Goal: Communication & Community: Connect with others

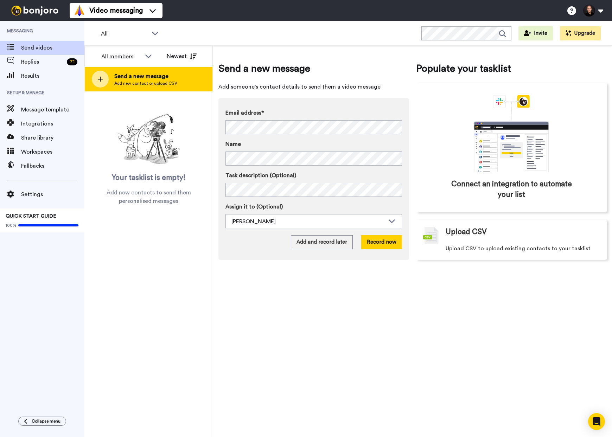
click at [155, 78] on span "Send a new message" at bounding box center [145, 76] width 63 height 8
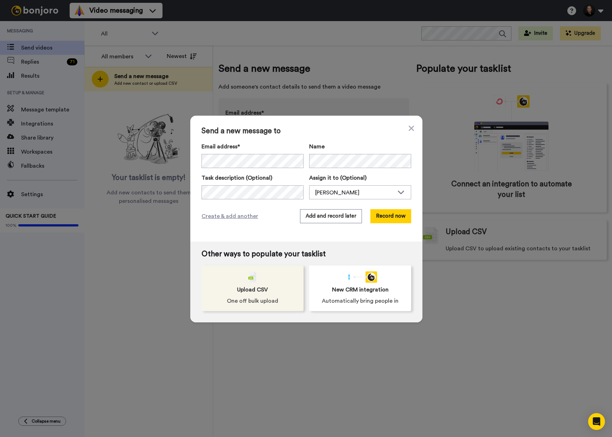
click at [269, 279] on div "Upload CSV One off bulk upload" at bounding box center [253, 289] width 102 height 46
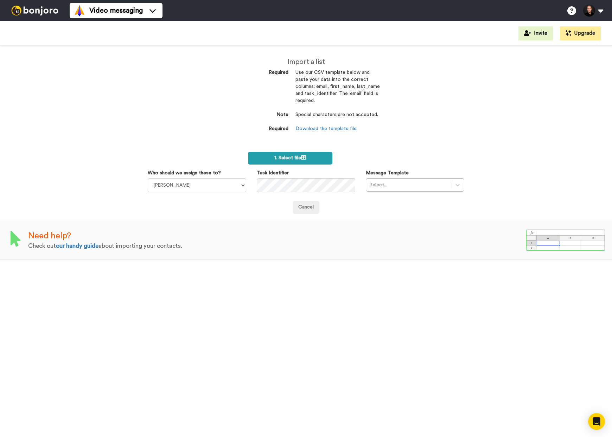
click at [312, 161] on label "1. Select file" at bounding box center [290, 158] width 84 height 13
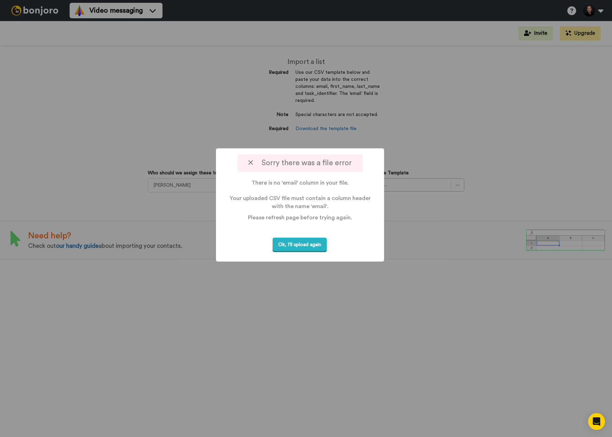
drag, startPoint x: 313, startPoint y: 247, endPoint x: 343, endPoint y: 250, distance: 30.1
click at [313, 247] on button "Ok, I'll upload again" at bounding box center [300, 245] width 54 height 14
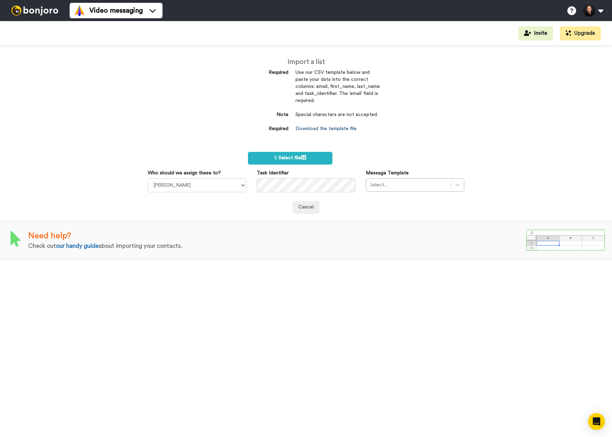
click at [328, 127] on link "Download the template file" at bounding box center [325, 128] width 61 height 5
click at [311, 156] on label "1. Select file" at bounding box center [290, 158] width 84 height 13
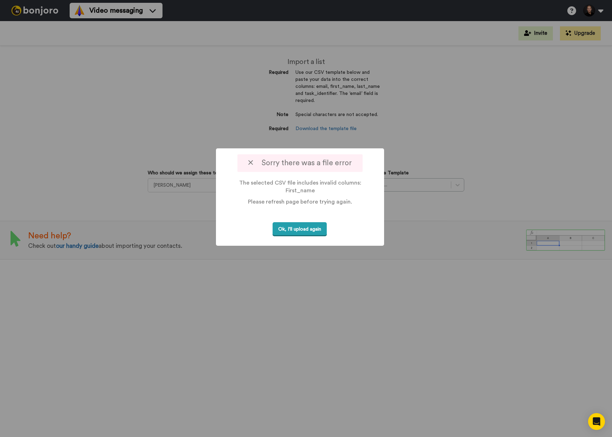
click at [310, 232] on button "Ok, I'll upload again" at bounding box center [300, 229] width 54 height 14
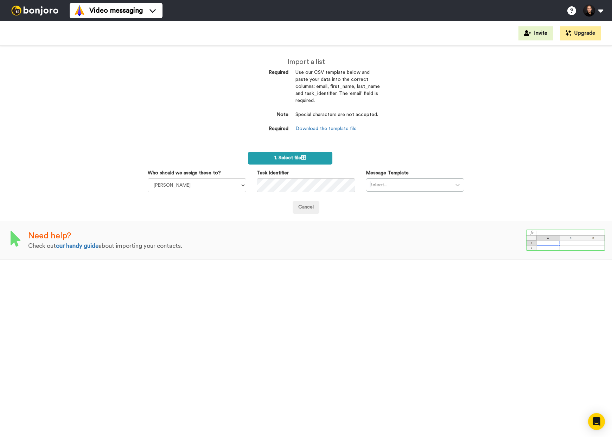
click at [309, 156] on label "1. Select file" at bounding box center [290, 158] width 84 height 13
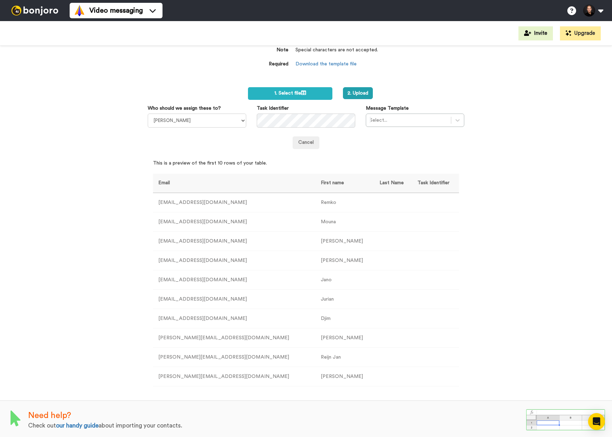
scroll to position [64, 0]
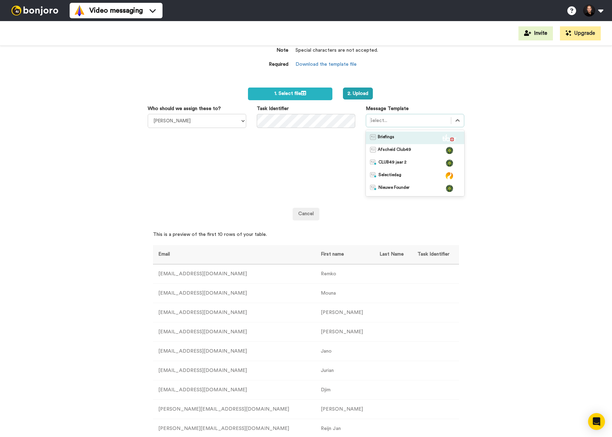
click at [435, 116] on div at bounding box center [409, 120] width 78 height 8
click at [404, 134] on div "Briefings" at bounding box center [415, 137] width 90 height 7
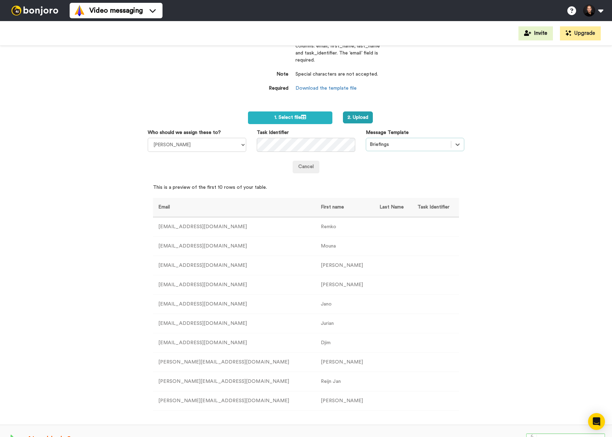
scroll to position [40, 0]
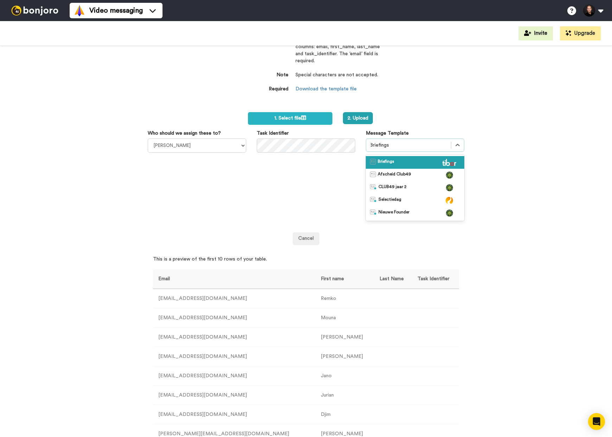
click at [417, 143] on div at bounding box center [409, 145] width 78 height 8
click at [534, 157] on div "Import a list Required Use our CSV template below and paste your data into the …" at bounding box center [306, 241] width 612 height 391
click at [448, 146] on div "Briefings" at bounding box center [408, 145] width 85 height 11
click at [416, 159] on div "Briefings" at bounding box center [415, 162] width 90 height 7
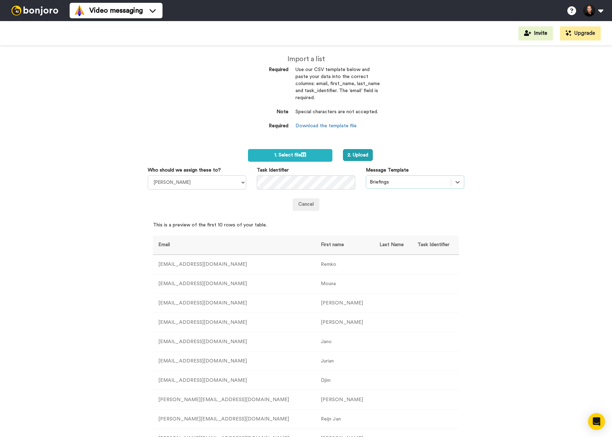
scroll to position [0, 0]
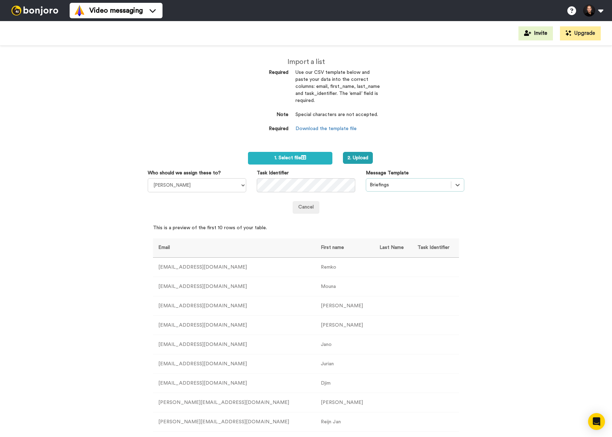
click at [427, 179] on div "Briefings" at bounding box center [408, 184] width 85 height 11
click at [493, 138] on div "Import a list Required Use our CSV template below and paste your data into the …" at bounding box center [306, 241] width 612 height 391
click at [588, 8] on button at bounding box center [593, 10] width 27 height 15
click at [576, 34] on span "My Profile" at bounding box center [564, 32] width 26 height 8
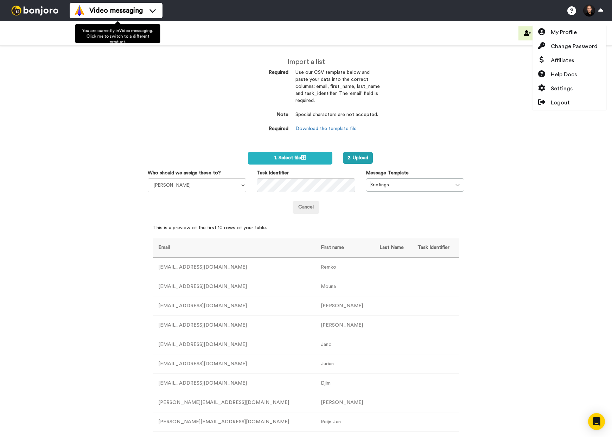
click at [36, 6] on img at bounding box center [34, 11] width 53 height 10
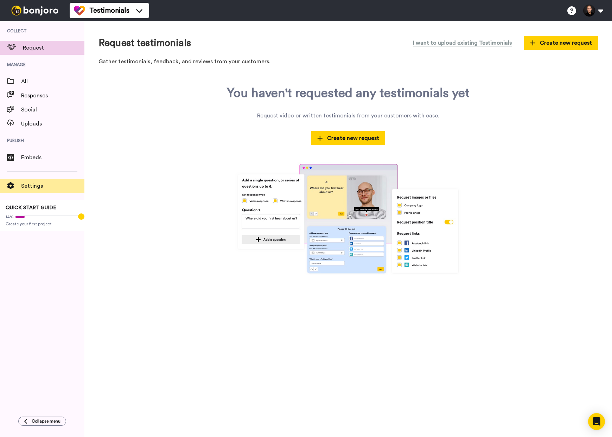
click at [44, 183] on span "Settings" at bounding box center [52, 186] width 63 height 8
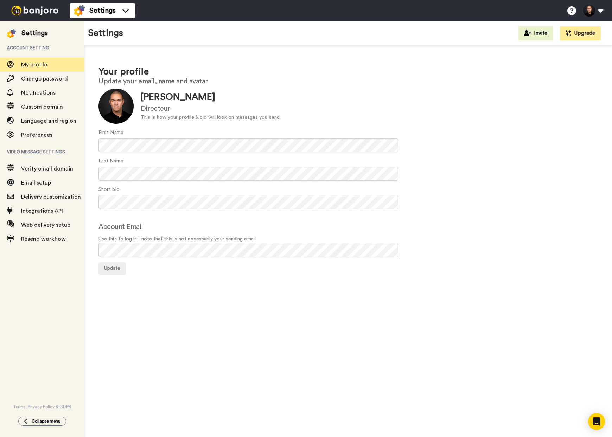
click at [49, 13] on img at bounding box center [34, 11] width 53 height 10
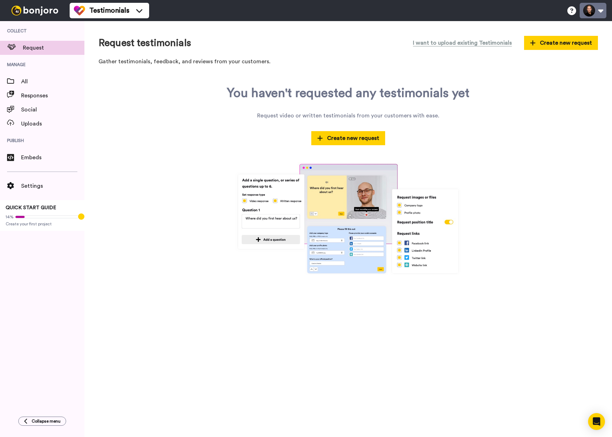
click at [599, 13] on button at bounding box center [593, 10] width 27 height 15
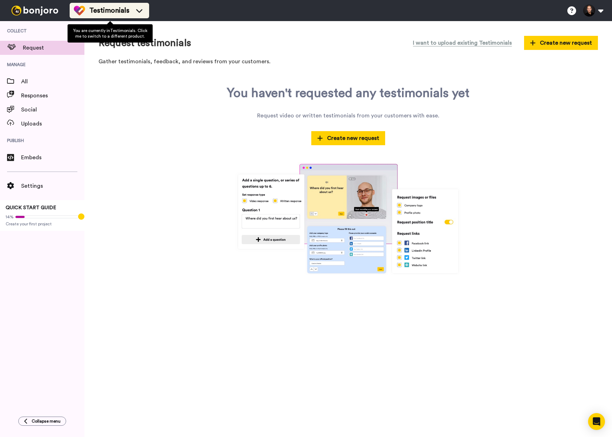
click at [106, 7] on span "Testimonials" at bounding box center [109, 11] width 40 height 10
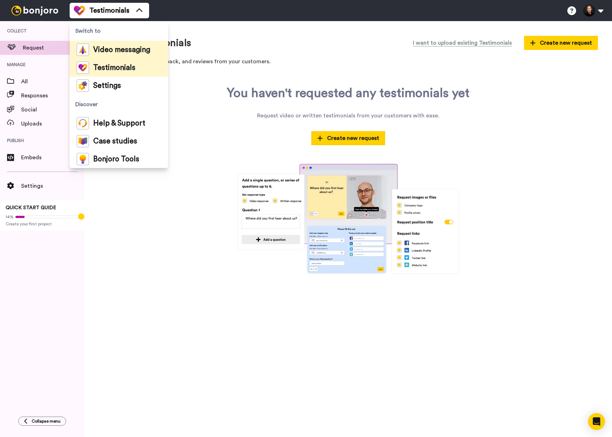
click at [132, 51] on span "Video messaging" at bounding box center [121, 49] width 57 height 7
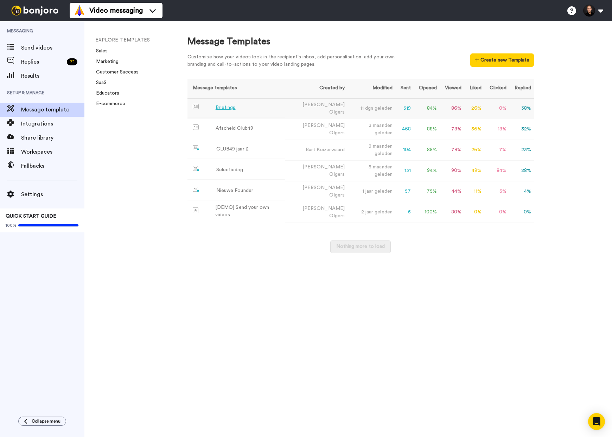
click at [226, 107] on div "Briefings" at bounding box center [226, 107] width 20 height 7
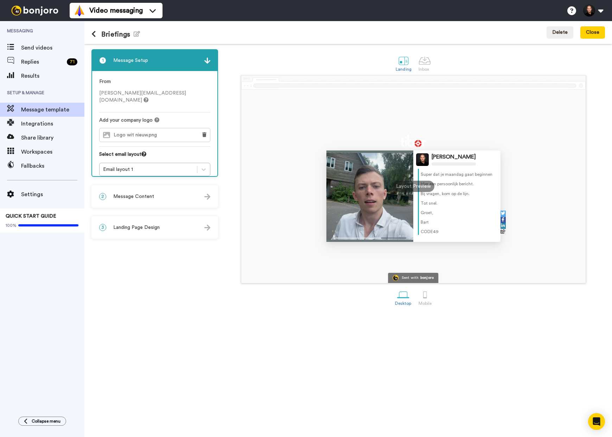
scroll to position [12, 0]
click at [165, 166] on div "Email layout 1" at bounding box center [148, 169] width 90 height 7
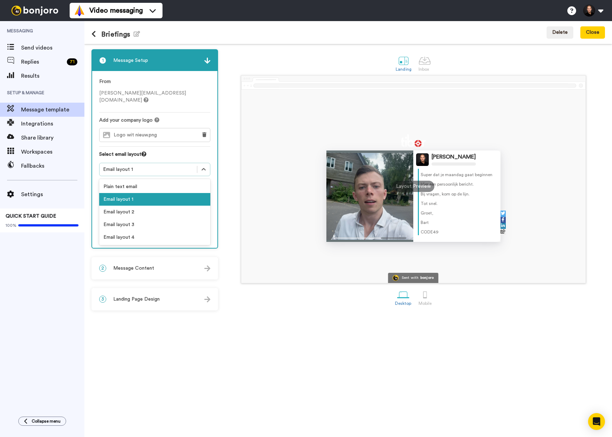
click at [143, 193] on div "Email layout 1" at bounding box center [154, 199] width 111 height 13
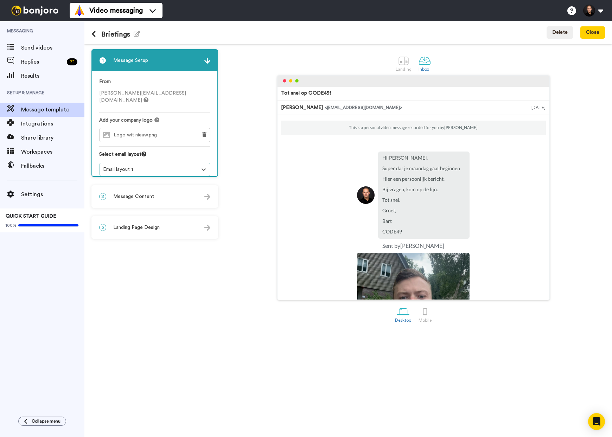
click at [159, 166] on div "Email layout 1" at bounding box center [148, 169] width 90 height 7
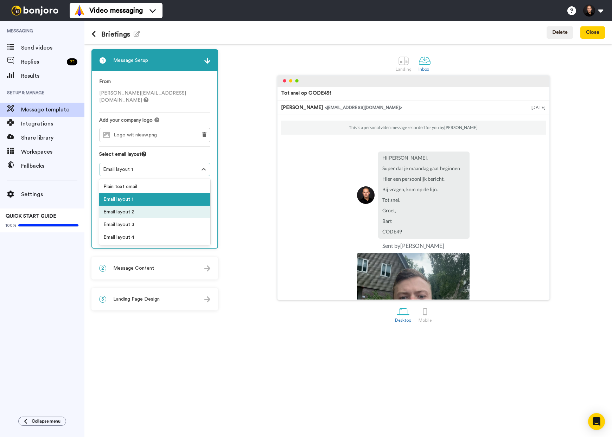
click at [152, 206] on div "Email layout 2" at bounding box center [154, 212] width 111 height 13
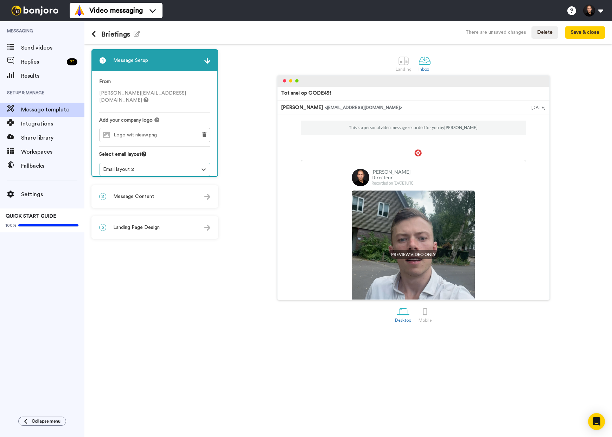
click at [158, 155] on div "Select email layout" at bounding box center [154, 157] width 111 height 12
click at [160, 166] on div "Email layout 2" at bounding box center [148, 169] width 90 height 7
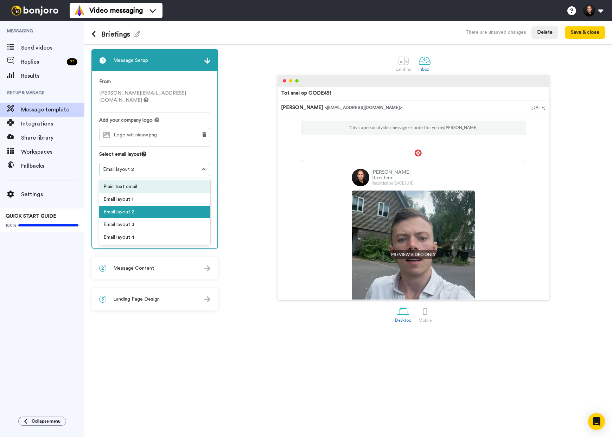
click at [151, 180] on div "Plain text email" at bounding box center [154, 186] width 111 height 13
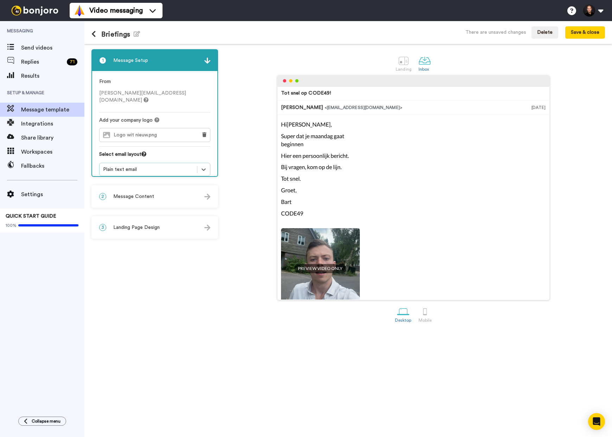
click at [174, 166] on div "Plain text email" at bounding box center [148, 169] width 90 height 7
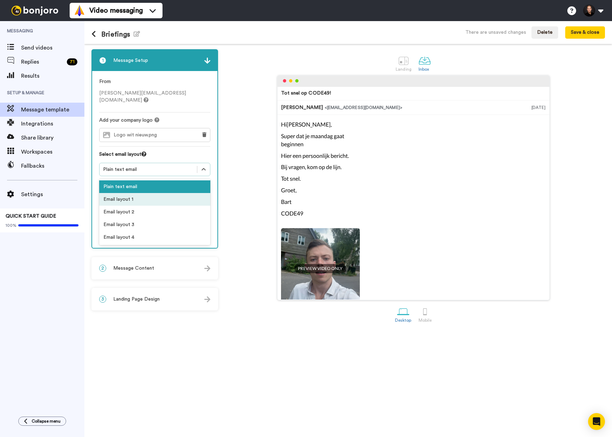
click at [142, 194] on div "Email layout 1" at bounding box center [154, 199] width 111 height 13
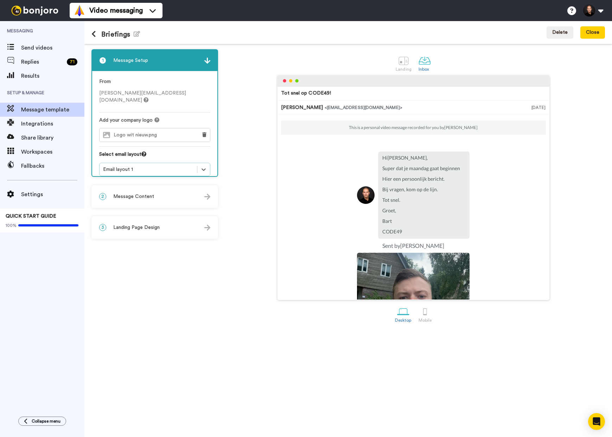
click at [164, 167] on div "Email layout 1" at bounding box center [154, 169] width 111 height 13
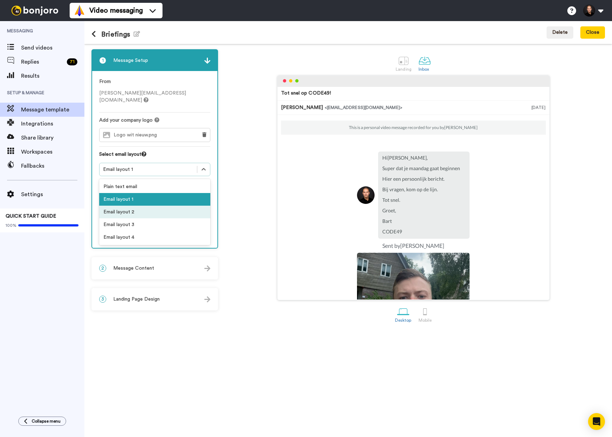
click at [141, 208] on div "Email layout 2" at bounding box center [154, 212] width 111 height 13
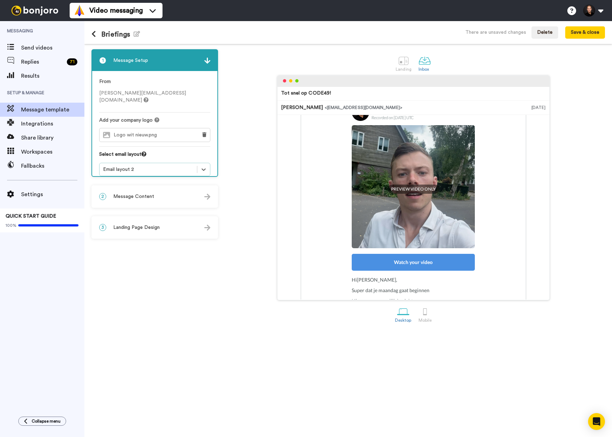
scroll to position [162, 0]
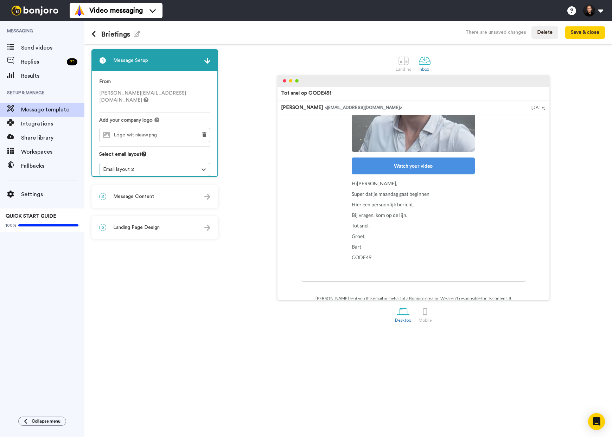
click at [170, 166] on div "Email layout 2" at bounding box center [148, 169] width 90 height 7
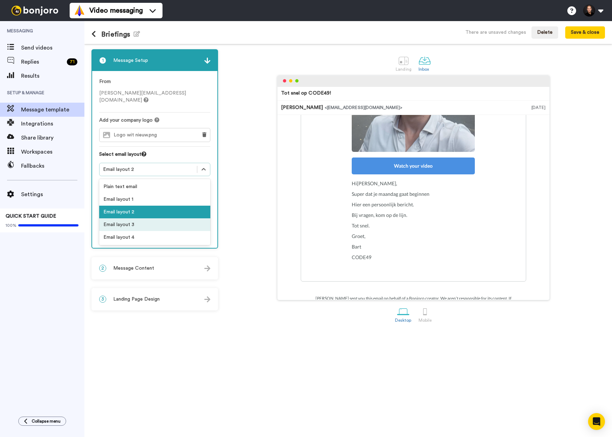
click at [143, 218] on div "Email layout 3" at bounding box center [154, 224] width 111 height 13
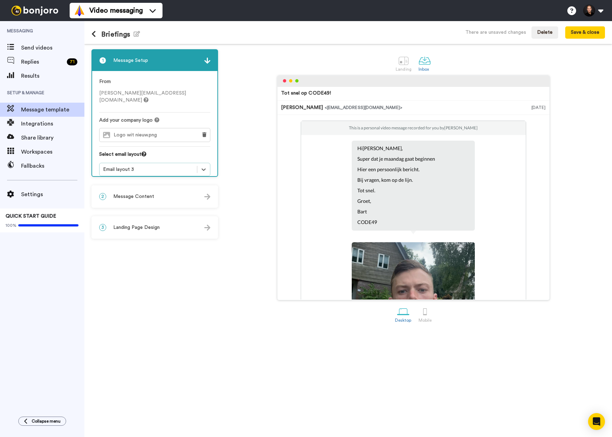
scroll to position [0, 0]
click at [170, 166] on div "Email layout 3" at bounding box center [148, 169] width 90 height 7
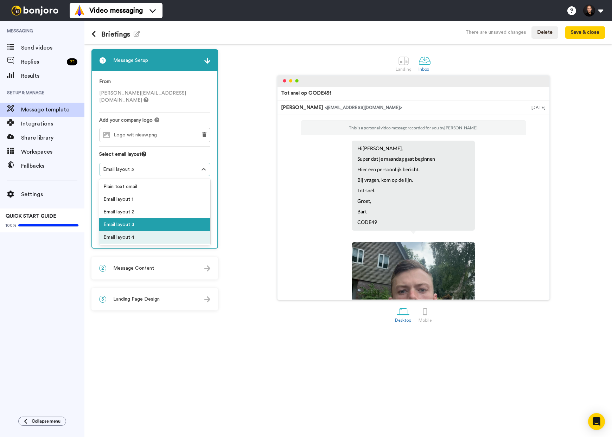
click at [139, 232] on div "Email layout 4" at bounding box center [154, 237] width 111 height 13
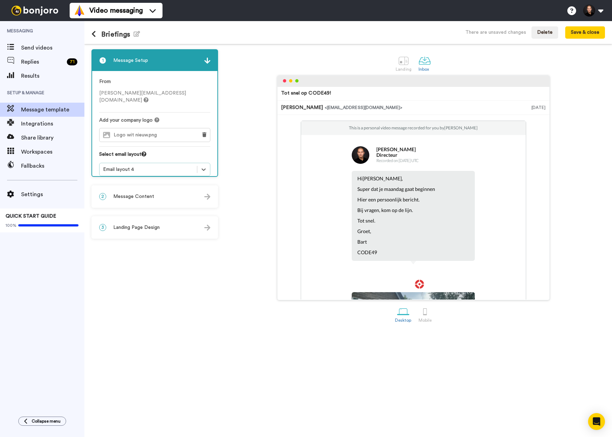
click at [155, 200] on div "2 Message Content" at bounding box center [154, 196] width 125 height 21
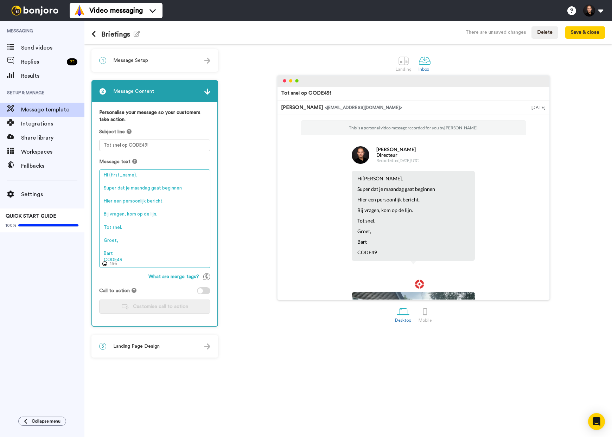
click at [145, 177] on textarea "Hi {first_name}, Super dat je maandag gaat beginnen Hier een persoonlijk berich…" at bounding box center [154, 219] width 111 height 98
click at [144, 190] on textarea "Hi {first_name}, Super dat je maandag gaat beginnen Hier een persoonlijk berich…" at bounding box center [154, 219] width 111 height 98
drag, startPoint x: 184, startPoint y: 187, endPoint x: 118, endPoint y: 188, distance: 66.1
click at [118, 188] on textarea "Hi {first_name}, Super dat je maandag gaat beginnen Hier een persoonlijk berich…" at bounding box center [154, 219] width 111 height 98
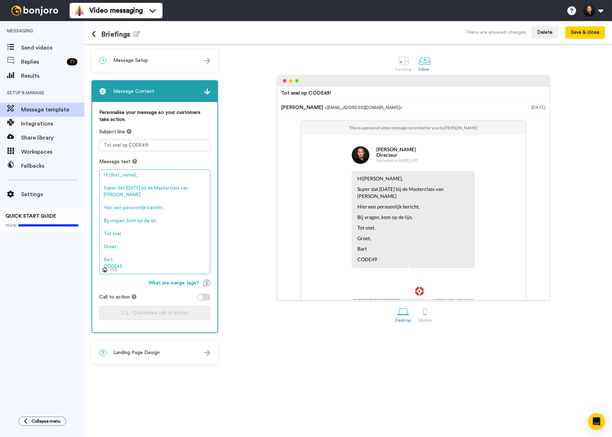
drag, startPoint x: 154, startPoint y: 191, endPoint x: 151, endPoint y: 187, distance: 4.9
click at [151, 187] on textarea "Hi {first_name}, Super dat 3 september bij de Masterclass van Jos Bru Hier een …" at bounding box center [154, 222] width 111 height 105
drag, startPoint x: 154, startPoint y: 187, endPoint x: 177, endPoint y: 199, distance: 25.8
click at [177, 199] on textarea "Hi {first_name}, Super dat 3 september bij de Masterclass van Jos Bru Hier een …" at bounding box center [154, 222] width 111 height 105
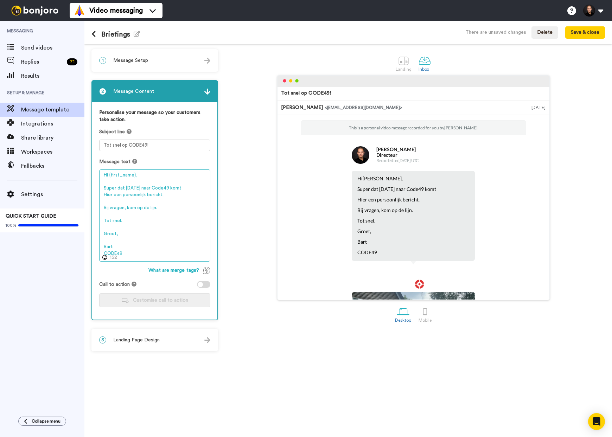
drag, startPoint x: 171, startPoint y: 187, endPoint x: 166, endPoint y: 188, distance: 5.4
click at [166, 188] on textarea "Hi {first_name}, Super dat 3 september naar Code49 komt Hier een persoonlijk be…" at bounding box center [154, 216] width 111 height 92
click at [199, 188] on textarea "Hi {first_name}, Super dat 3 september naar CODE49 komt Hier een persoonlijk be…" at bounding box center [154, 216] width 111 height 92
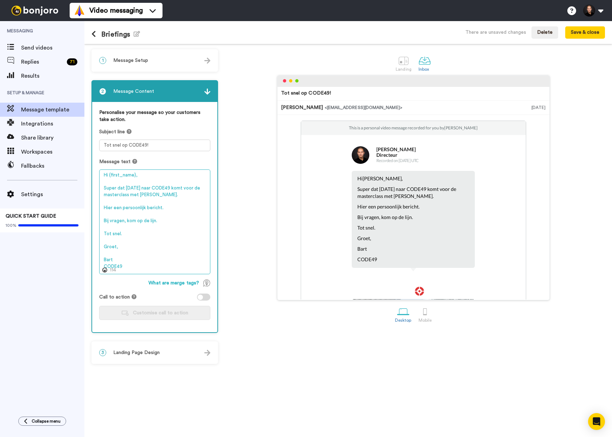
drag, startPoint x: 109, startPoint y: 257, endPoint x: 100, endPoint y: 257, distance: 8.8
click at [100, 257] on textarea "Hi {first_name}, Super dat 3 september naar CODE49 komt voor de masterclass met…" at bounding box center [154, 222] width 111 height 105
type textarea "Hi {first_name}, Super dat 3 september naar CODE49 komt voor de masterclass met…"
click at [236, 204] on div "Tot snel op CODE49! Tibor Olgers <senderfrom@email.com> 20 aug 2025 This is a p…" at bounding box center [413, 187] width 383 height 225
click at [159, 356] on span "Landing Page Design" at bounding box center [136, 352] width 46 height 7
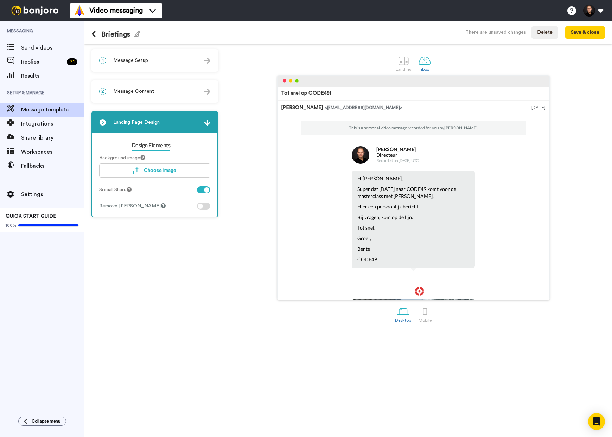
click at [203, 122] on div "3 Landing Page Design" at bounding box center [154, 122] width 125 height 21
click at [206, 125] on img at bounding box center [207, 123] width 6 height 6
click at [189, 120] on div "3 Landing Page Design" at bounding box center [154, 122] width 125 height 21
click at [209, 123] on img at bounding box center [207, 123] width 6 height 6
drag, startPoint x: 158, startPoint y: 117, endPoint x: 151, endPoint y: 119, distance: 6.9
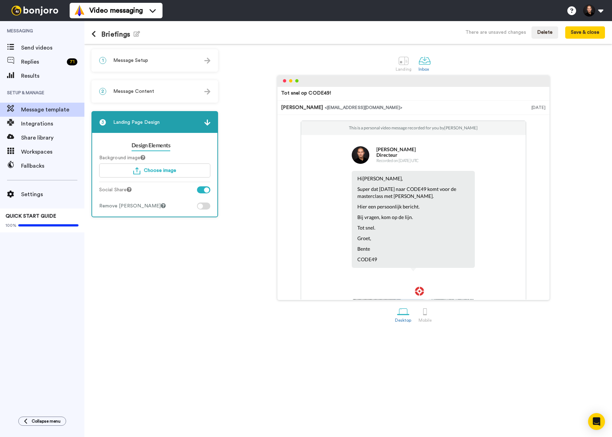
click at [158, 117] on div "3 Landing Page Design" at bounding box center [154, 122] width 125 height 21
click at [206, 122] on img at bounding box center [207, 123] width 6 height 6
click at [181, 96] on div "2 Message Content" at bounding box center [154, 91] width 125 height 21
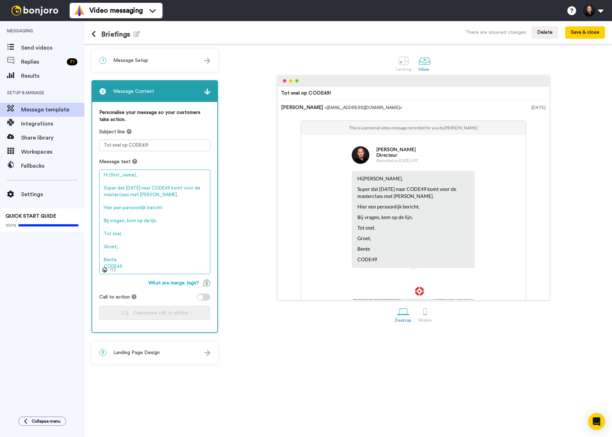
drag, startPoint x: 114, startPoint y: 189, endPoint x: 163, endPoint y: 189, distance: 49.6
click at [163, 189] on textarea "Hi {first_name}, Super dat 3 september naar CODE49 komt voor de masterclass met…" at bounding box center [154, 222] width 111 height 105
click at [184, 198] on textarea "Hi {first_name}, Super dat 3 september naar CODE49 komt voor de masterclass met…" at bounding box center [154, 222] width 111 height 105
click at [181, 191] on textarea "Hi {first_name}, Super dat 3 september naar CODE49 komt voor de masterclass met…" at bounding box center [154, 222] width 111 height 105
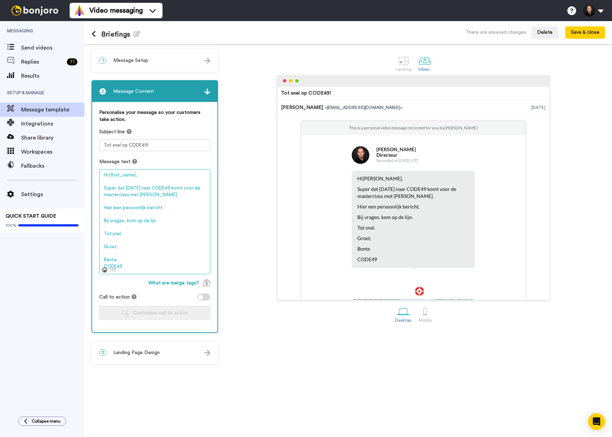
click at [167, 206] on textarea "Hi {first_name}, Super dat 3 september naar CODE49 komt voor de masterclass met…" at bounding box center [154, 222] width 111 height 105
click at [584, 34] on button "Save & close" at bounding box center [585, 32] width 40 height 13
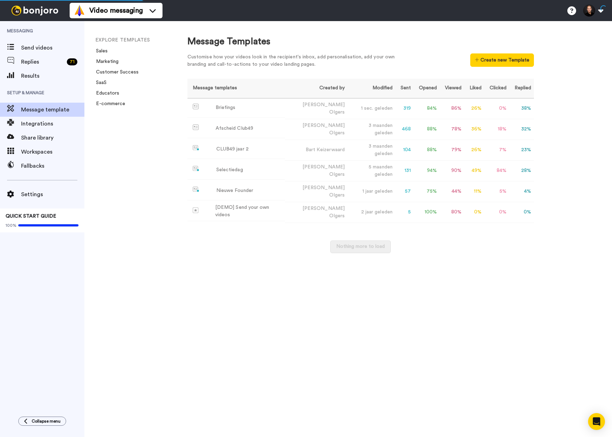
click at [63, 111] on span "Message template" at bounding box center [52, 110] width 63 height 8
click at [34, 49] on span "Send videos" at bounding box center [52, 48] width 63 height 8
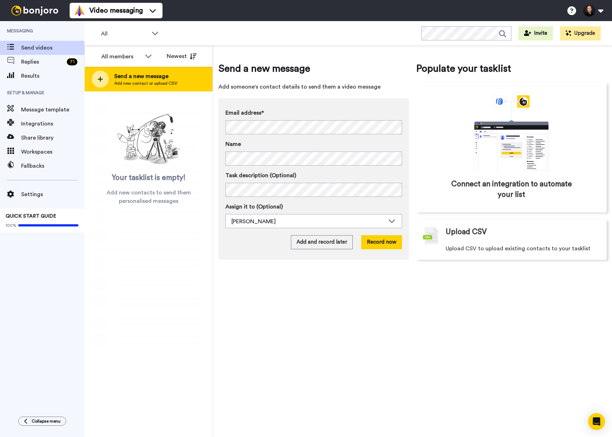
click at [136, 78] on span "Send a new message" at bounding box center [145, 76] width 63 height 8
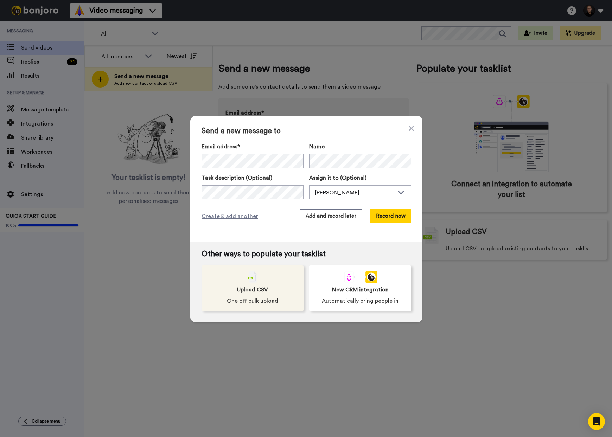
click at [253, 276] on img at bounding box center [252, 277] width 8 height 11
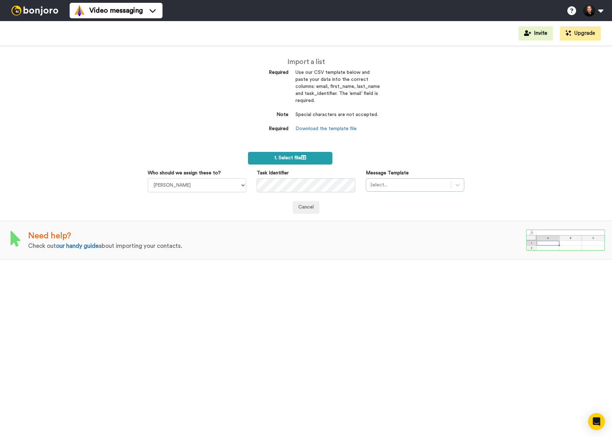
click at [295, 158] on span "1. Select file" at bounding box center [290, 157] width 32 height 5
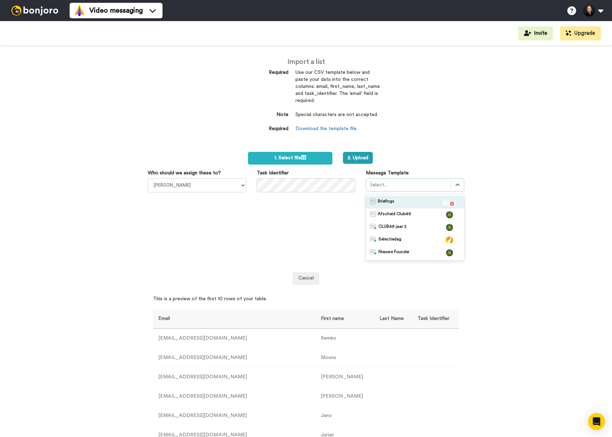
click at [391, 182] on div at bounding box center [409, 185] width 78 height 8
click at [397, 201] on div "Briefings" at bounding box center [415, 202] width 90 height 7
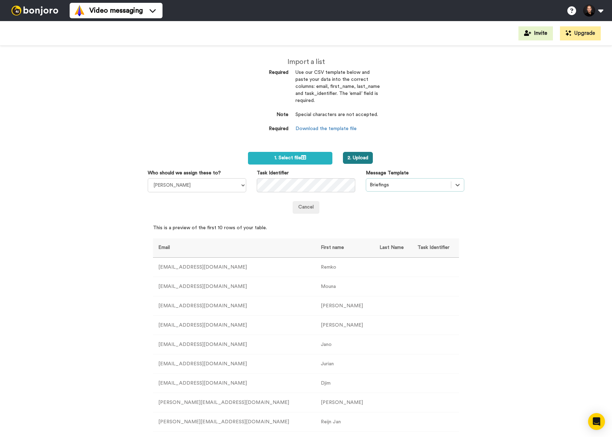
click at [351, 152] on button "2. Upload" at bounding box center [358, 158] width 30 height 12
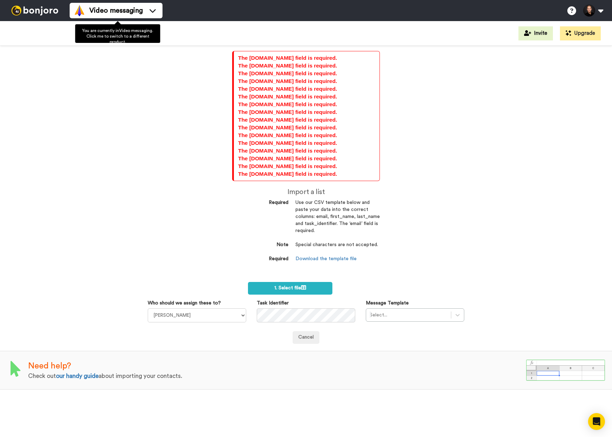
click at [46, 12] on img at bounding box center [34, 11] width 53 height 10
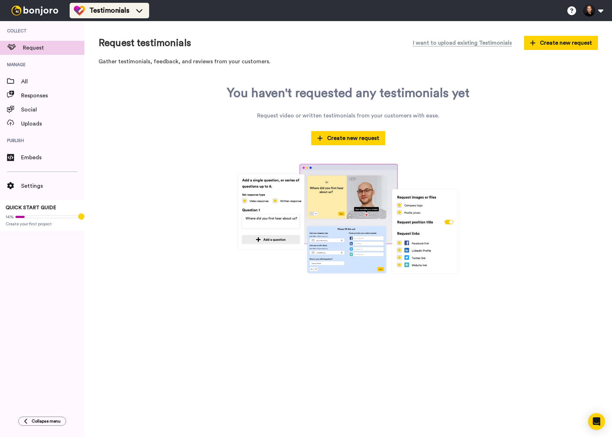
click at [110, 16] on div "Testimonials" at bounding box center [109, 10] width 71 height 11
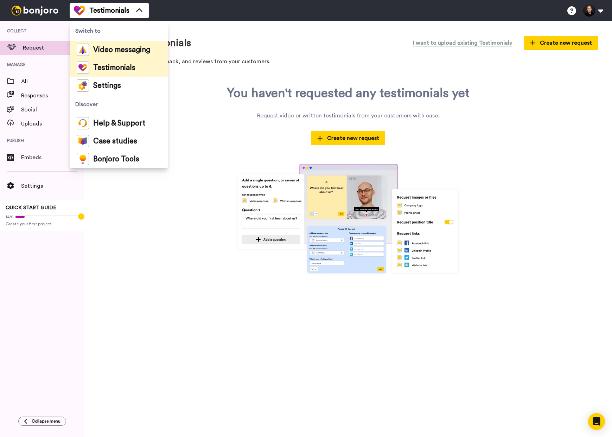
click at [121, 50] on span "Video messaging" at bounding box center [121, 49] width 57 height 7
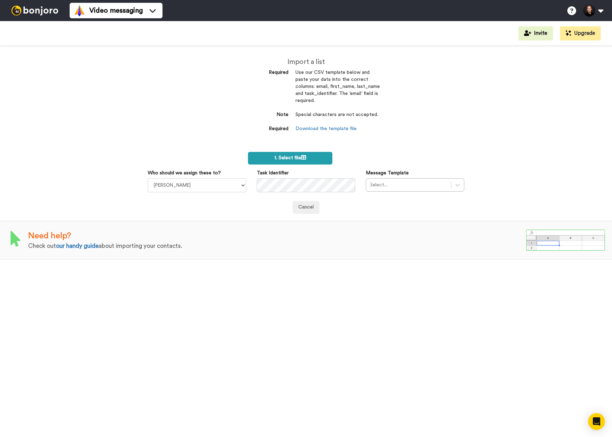
click at [292, 159] on label "1. Select file" at bounding box center [290, 158] width 84 height 13
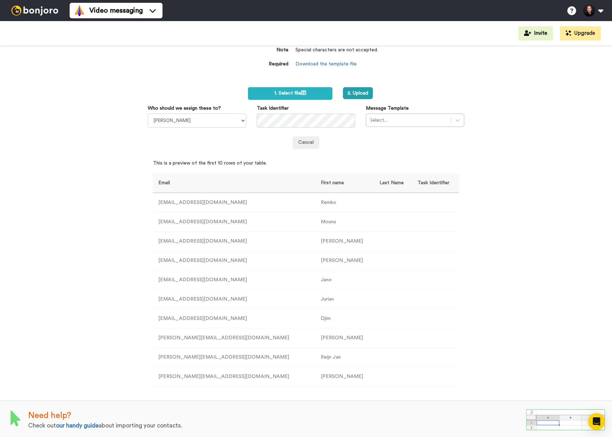
scroll to position [64, 0]
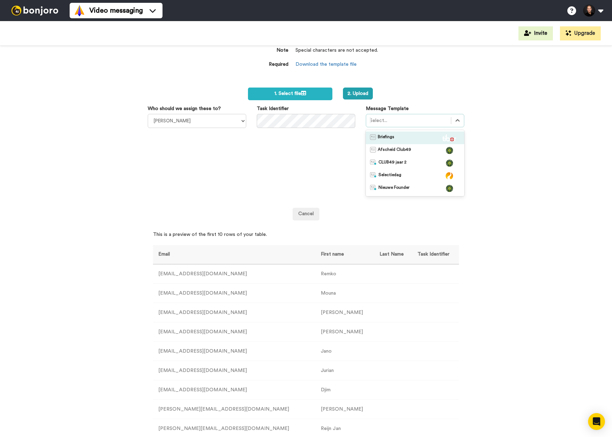
click at [406, 118] on div at bounding box center [409, 120] width 78 height 8
click at [398, 134] on div "Briefings" at bounding box center [415, 137] width 90 height 7
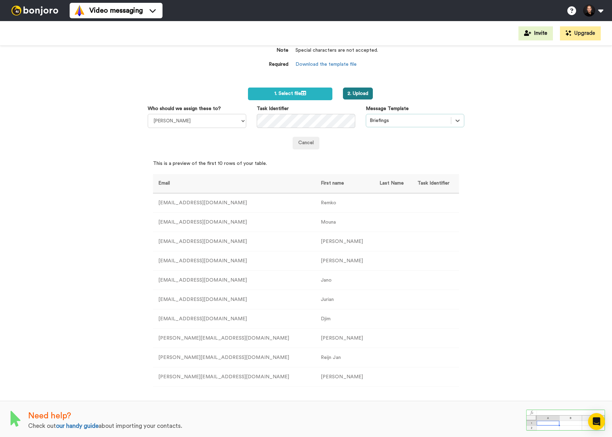
click at [358, 94] on button "2. Upload" at bounding box center [358, 94] width 30 height 12
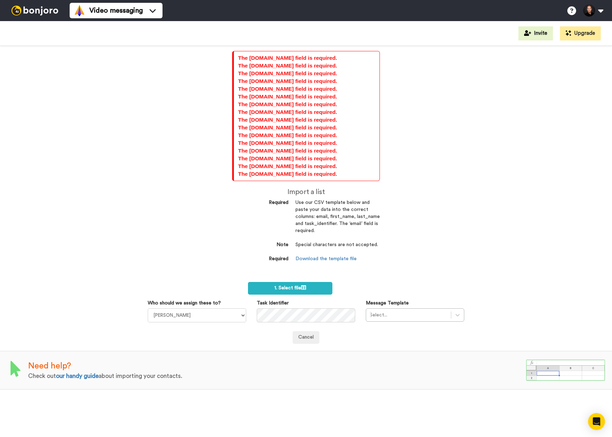
click at [338, 170] on div "The [DOMAIN_NAME] field is required." at bounding box center [306, 174] width 137 height 8
click at [339, 170] on div "The [DOMAIN_NAME] field is required." at bounding box center [306, 174] width 137 height 8
click at [51, 7] on img at bounding box center [34, 11] width 53 height 10
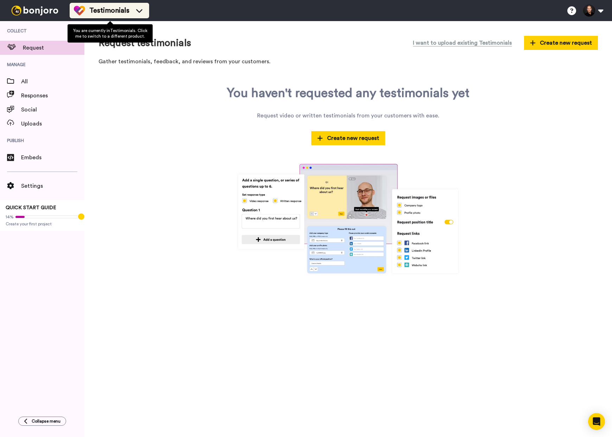
click at [124, 12] on span "Testimonials" at bounding box center [109, 11] width 40 height 10
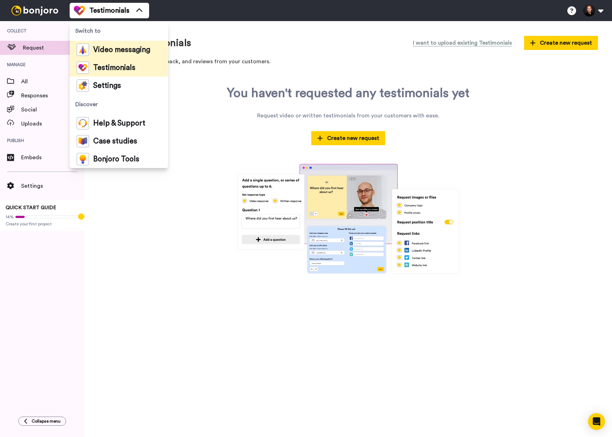
click at [128, 46] on span "Video messaging" at bounding box center [121, 49] width 57 height 7
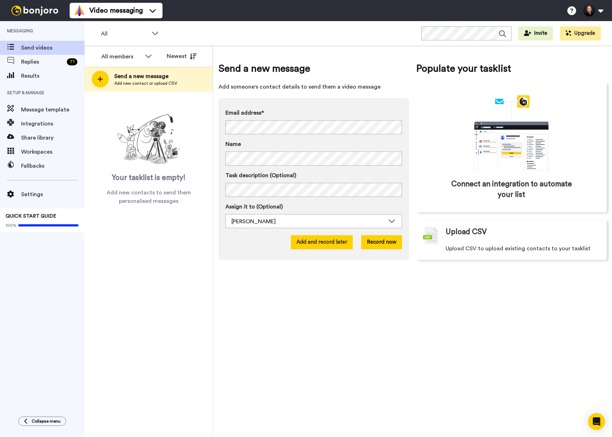
click at [331, 242] on button "Add and record later" at bounding box center [322, 242] width 62 height 14
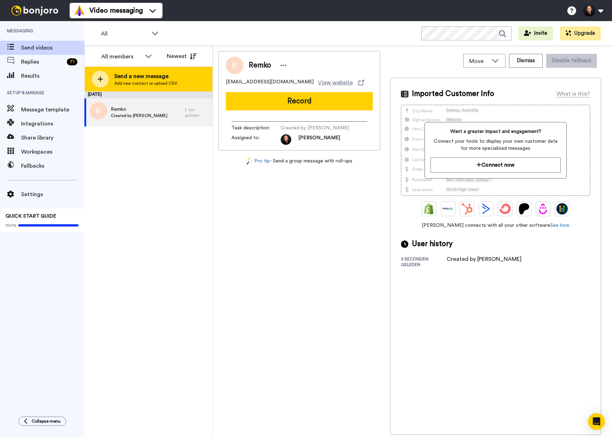
click at [151, 77] on span "Send a new message" at bounding box center [145, 76] width 63 height 8
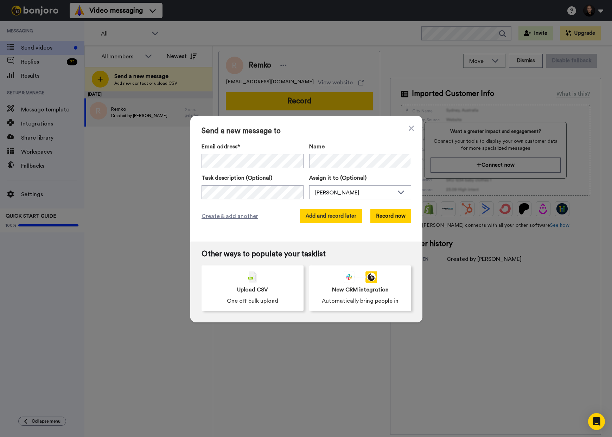
click at [349, 218] on button "Add and record later" at bounding box center [331, 216] width 62 height 14
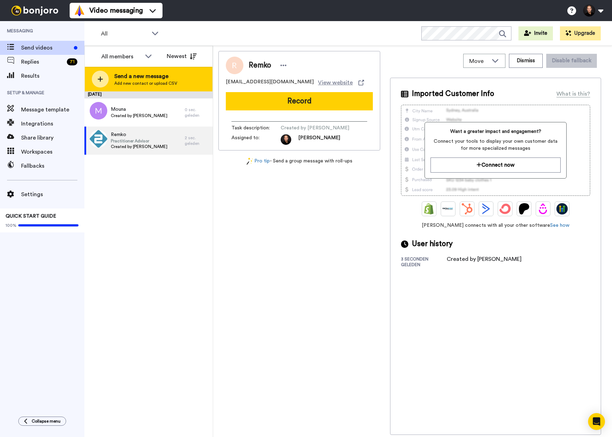
click at [158, 83] on span "Add new contact or upload CSV" at bounding box center [145, 84] width 63 height 6
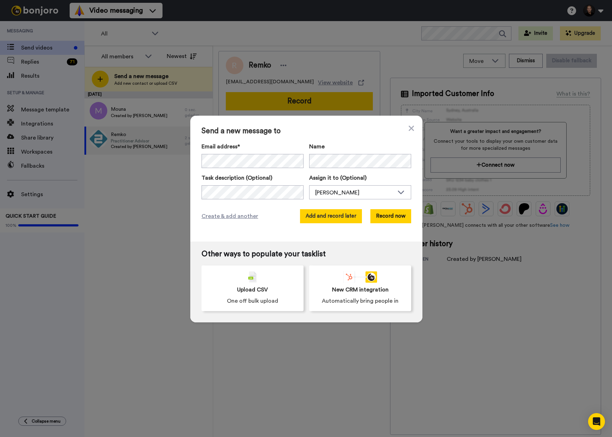
click at [331, 217] on button "Add and record later" at bounding box center [331, 216] width 62 height 14
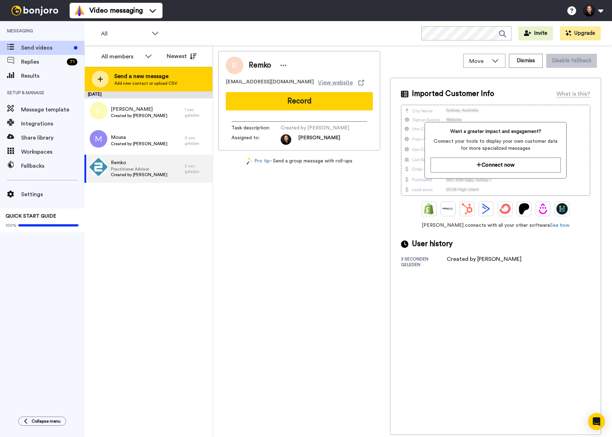
click at [175, 82] on div "Send a new message Add new contact or upload CSV" at bounding box center [149, 79] width 128 height 25
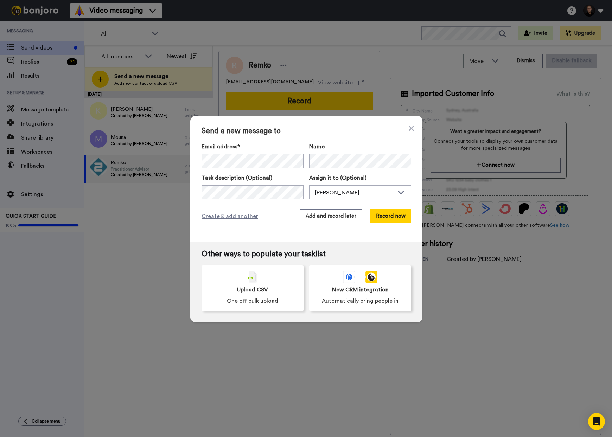
drag, startPoint x: 349, startPoint y: 171, endPoint x: 345, endPoint y: 170, distance: 3.9
click at [349, 171] on div "Email address* Name Task description (Optional) Assign it to (Optional) Tibor O…" at bounding box center [307, 170] width 210 height 57
click at [328, 215] on button "Add and record later" at bounding box center [331, 216] width 62 height 14
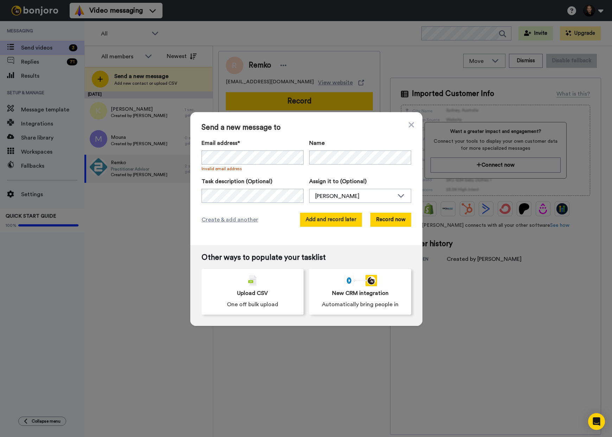
click at [333, 219] on button "Add and record later" at bounding box center [331, 220] width 62 height 14
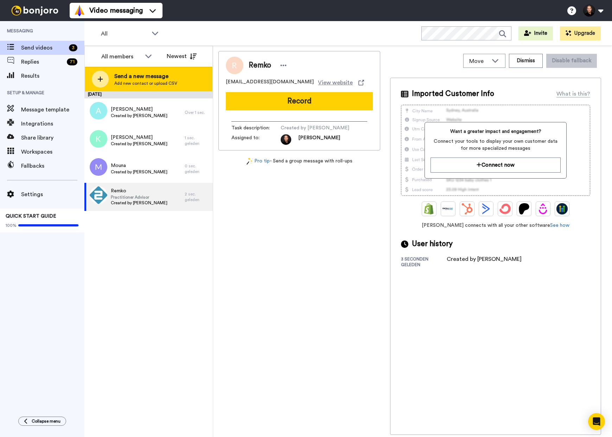
click at [174, 81] on span "Add new contact or upload CSV" at bounding box center [145, 84] width 63 height 6
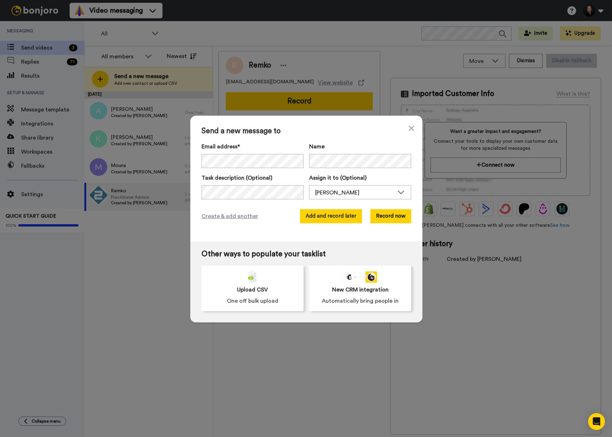
click at [336, 213] on button "Add and record later" at bounding box center [331, 216] width 62 height 14
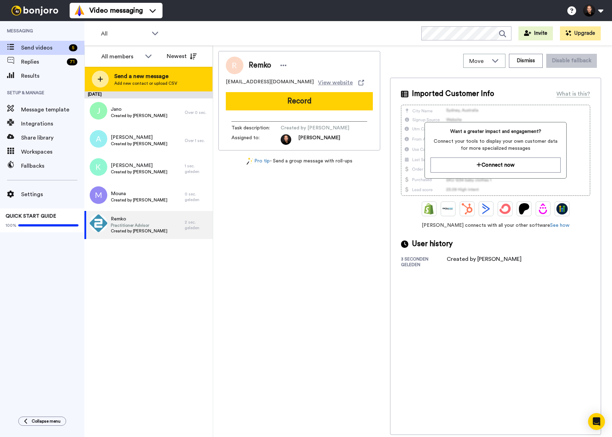
click at [180, 84] on div "Send a new message Add new contact or upload CSV" at bounding box center [149, 79] width 128 height 25
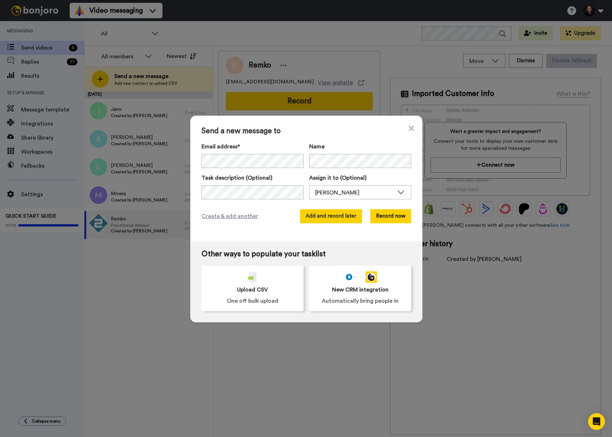
click at [321, 211] on button "Add and record later" at bounding box center [331, 216] width 62 height 14
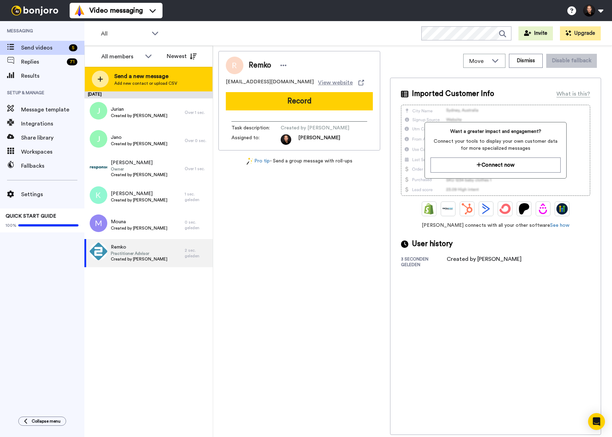
click at [187, 82] on div "Send a new message Add new contact or upload CSV" at bounding box center [149, 79] width 128 height 25
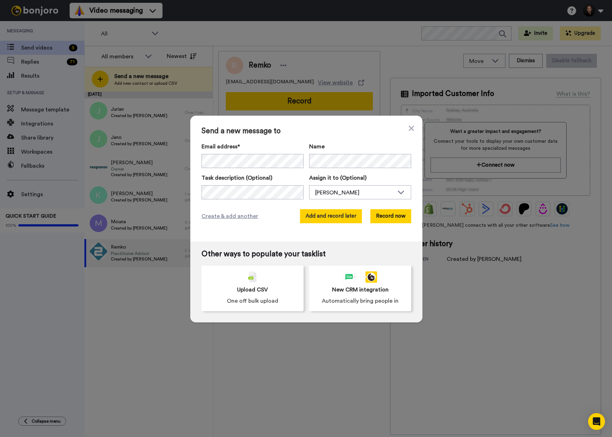
click at [330, 216] on button "Add and record later" at bounding box center [331, 216] width 62 height 14
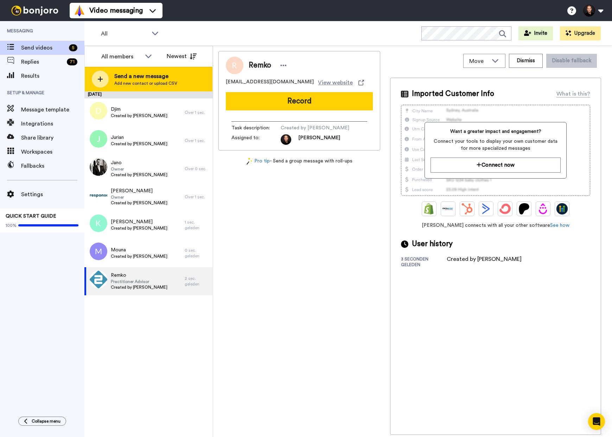
click at [177, 87] on div "Send a new message Add new contact or upload CSV" at bounding box center [149, 79] width 128 height 25
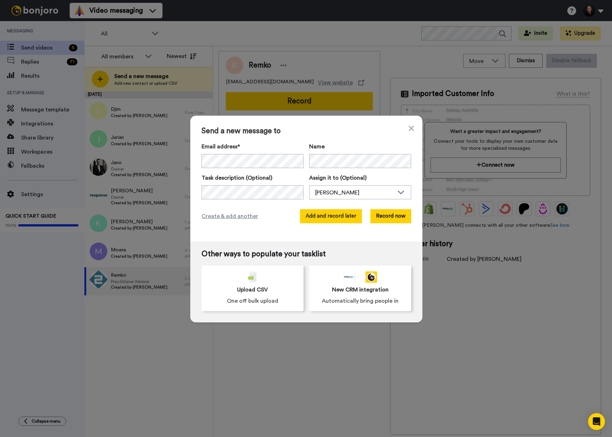
click at [325, 213] on button "Add and record later" at bounding box center [331, 216] width 62 height 14
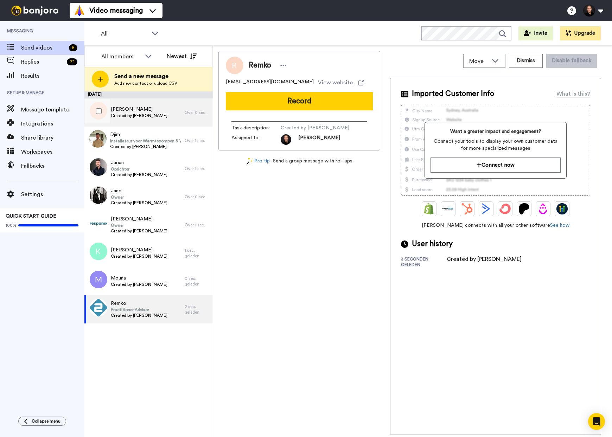
click at [126, 111] on span "Roel" at bounding box center [139, 109] width 57 height 7
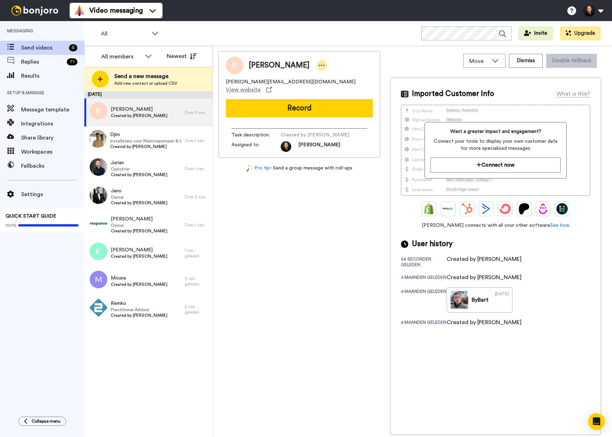
click at [319, 65] on icon at bounding box center [322, 65] width 6 height 7
click at [306, 79] on li "Edit contact" at bounding box center [296, 77] width 51 height 10
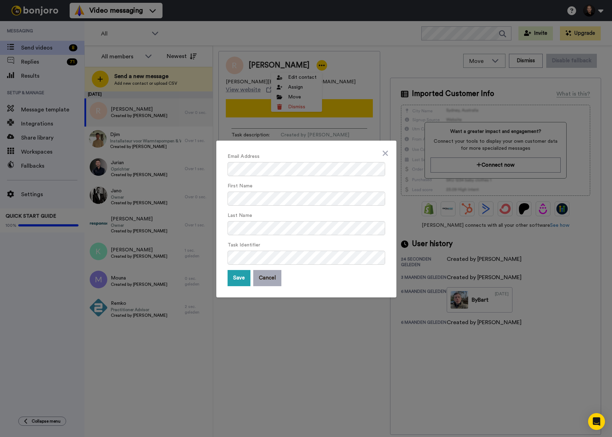
click at [268, 277] on button "Cancel" at bounding box center [267, 278] width 28 height 16
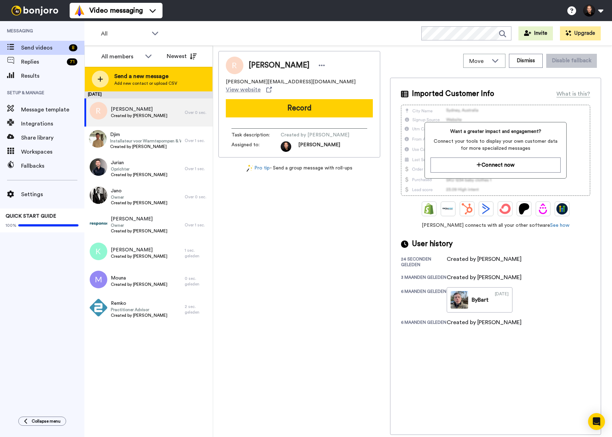
click at [154, 80] on span "Send a new message" at bounding box center [145, 76] width 63 height 8
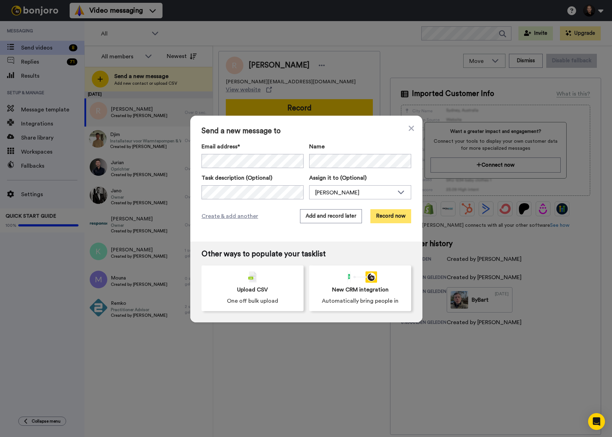
click at [393, 212] on button "Record now" at bounding box center [390, 216] width 41 height 14
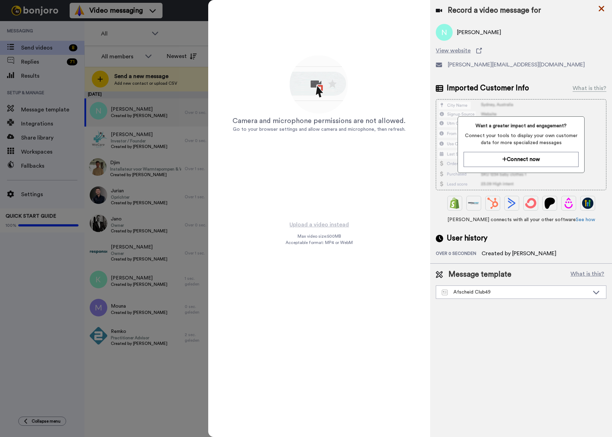
click at [604, 8] on icon at bounding box center [601, 8] width 7 height 9
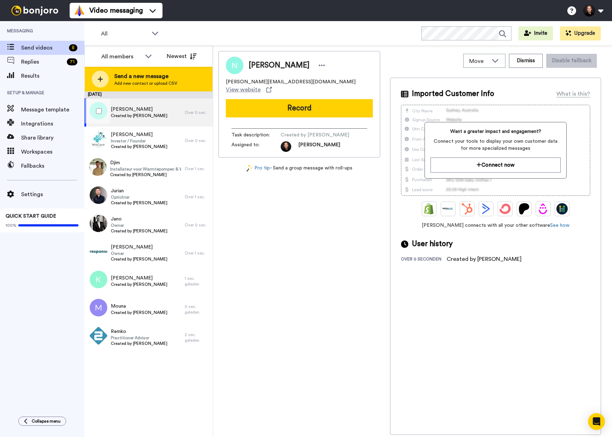
click at [161, 84] on span "Add new contact or upload CSV" at bounding box center [145, 84] width 63 height 6
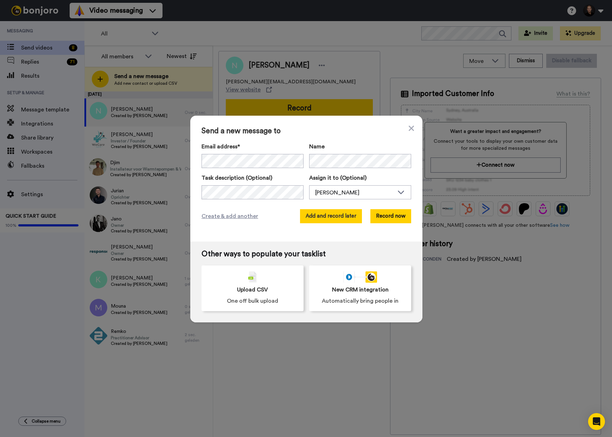
click at [332, 212] on button "Add and record later" at bounding box center [331, 216] width 62 height 14
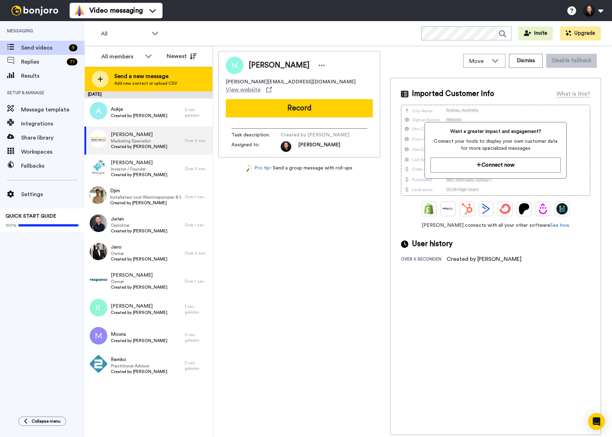
click at [161, 84] on span "Add new contact or upload CSV" at bounding box center [145, 84] width 63 height 6
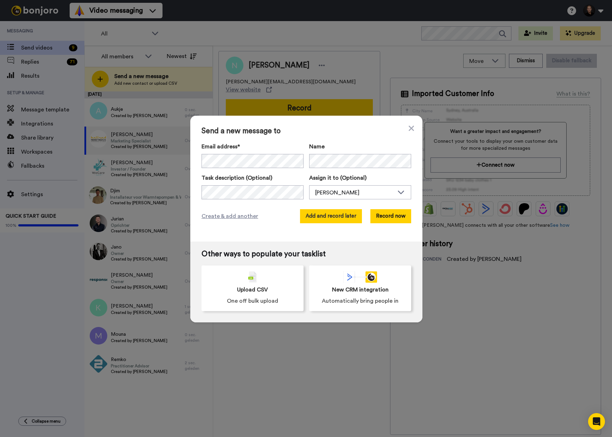
click at [339, 215] on button "Add and record later" at bounding box center [331, 216] width 62 height 14
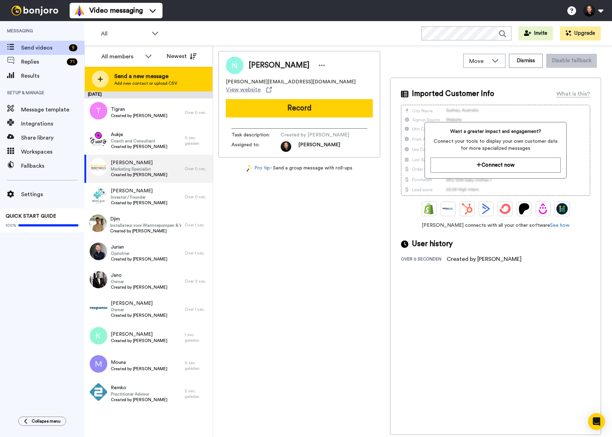
click at [157, 74] on span "Send a new message" at bounding box center [145, 76] width 63 height 8
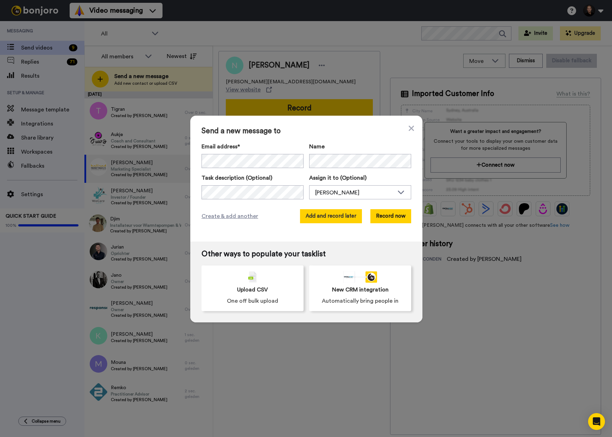
click at [344, 212] on button "Add and record later" at bounding box center [331, 216] width 62 height 14
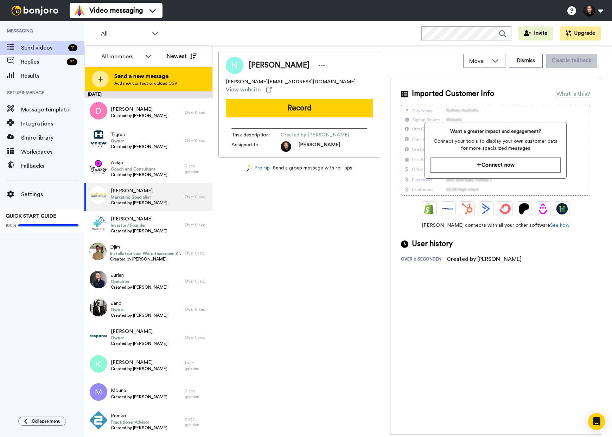
click at [174, 80] on span "Send a new message" at bounding box center [145, 76] width 63 height 8
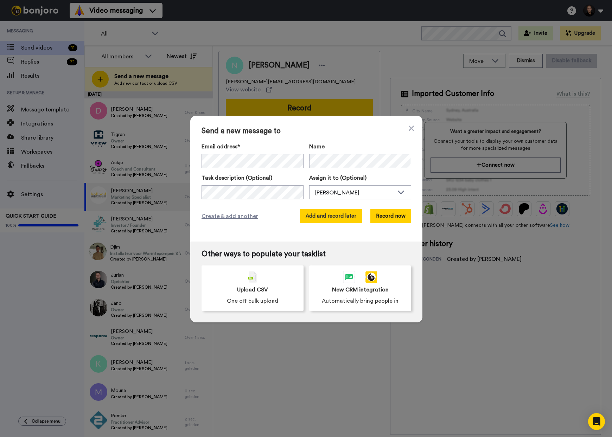
click at [336, 212] on button "Add and record later" at bounding box center [331, 216] width 62 height 14
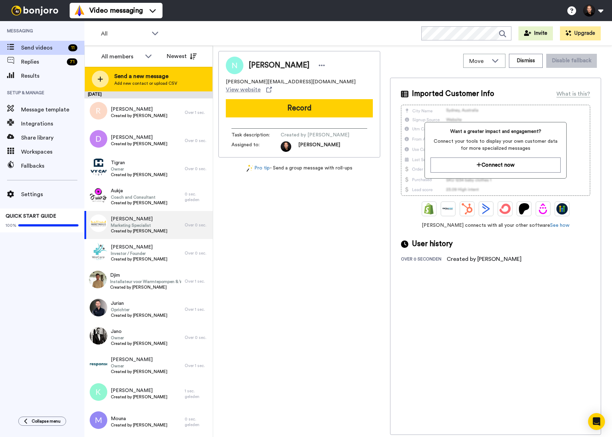
click at [151, 75] on span "Send a new message" at bounding box center [145, 76] width 63 height 8
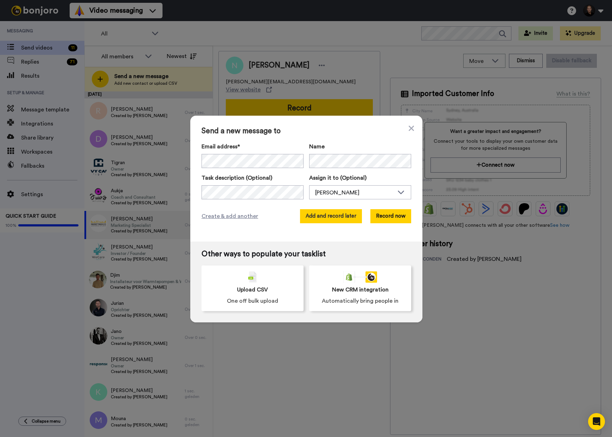
click at [348, 219] on button "Add and record later" at bounding box center [331, 216] width 62 height 14
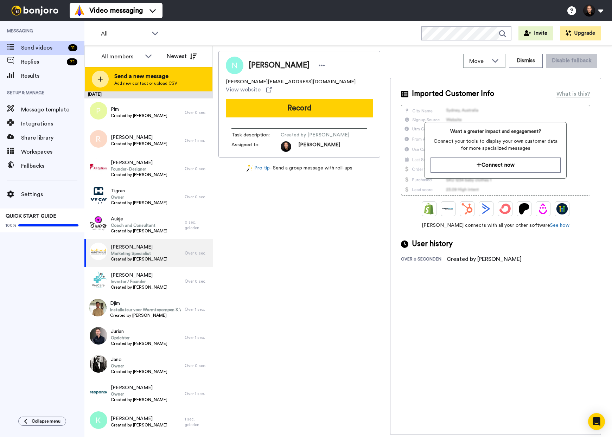
click at [175, 79] on span "Send a new message" at bounding box center [145, 76] width 63 height 8
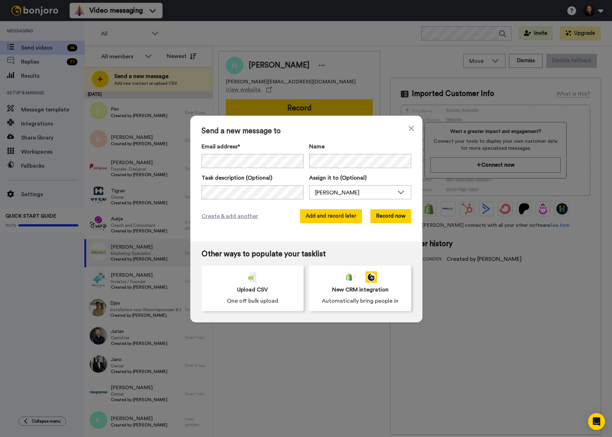
click at [327, 218] on button "Add and record later" at bounding box center [331, 216] width 62 height 14
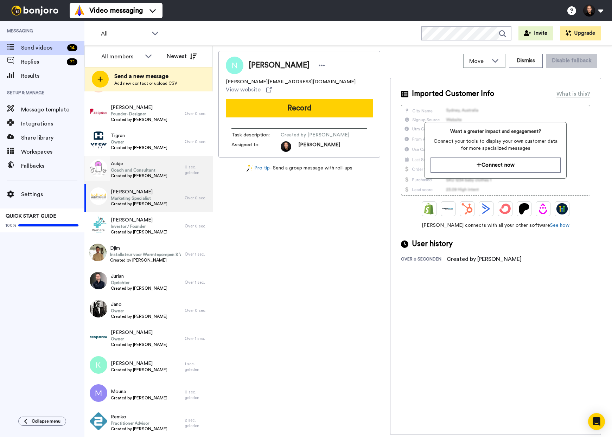
scroll to position [83, 0]
